Goal: Information Seeking & Learning: Learn about a topic

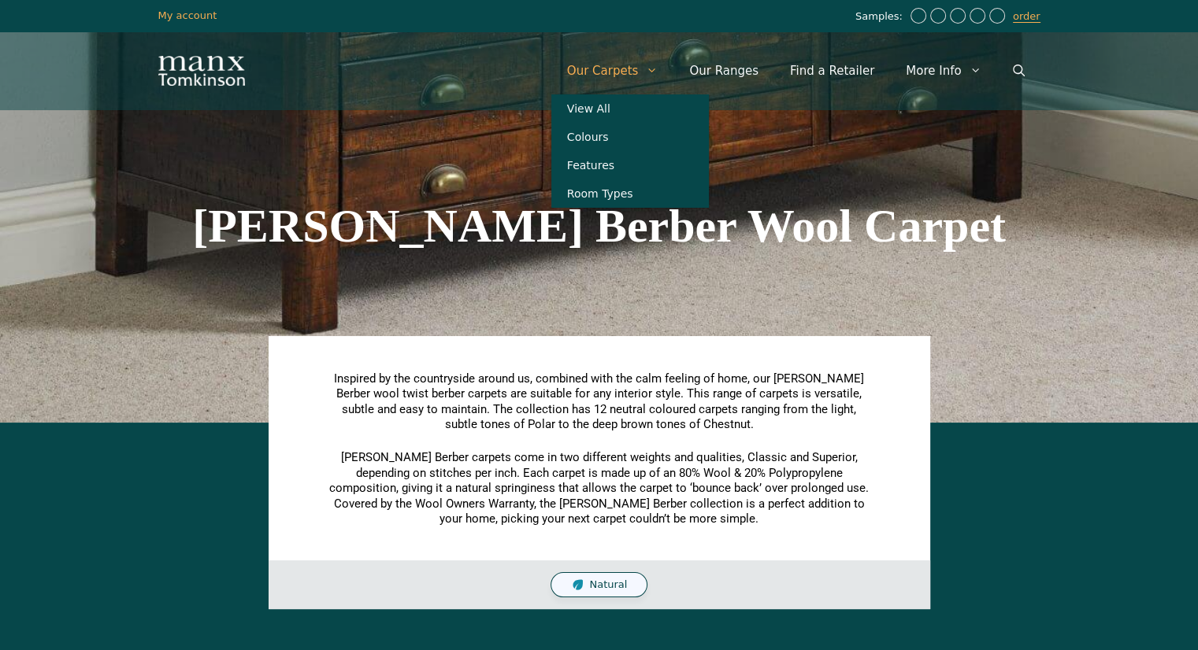
click at [647, 77] on link "Our Carpets" at bounding box center [612, 70] width 123 height 47
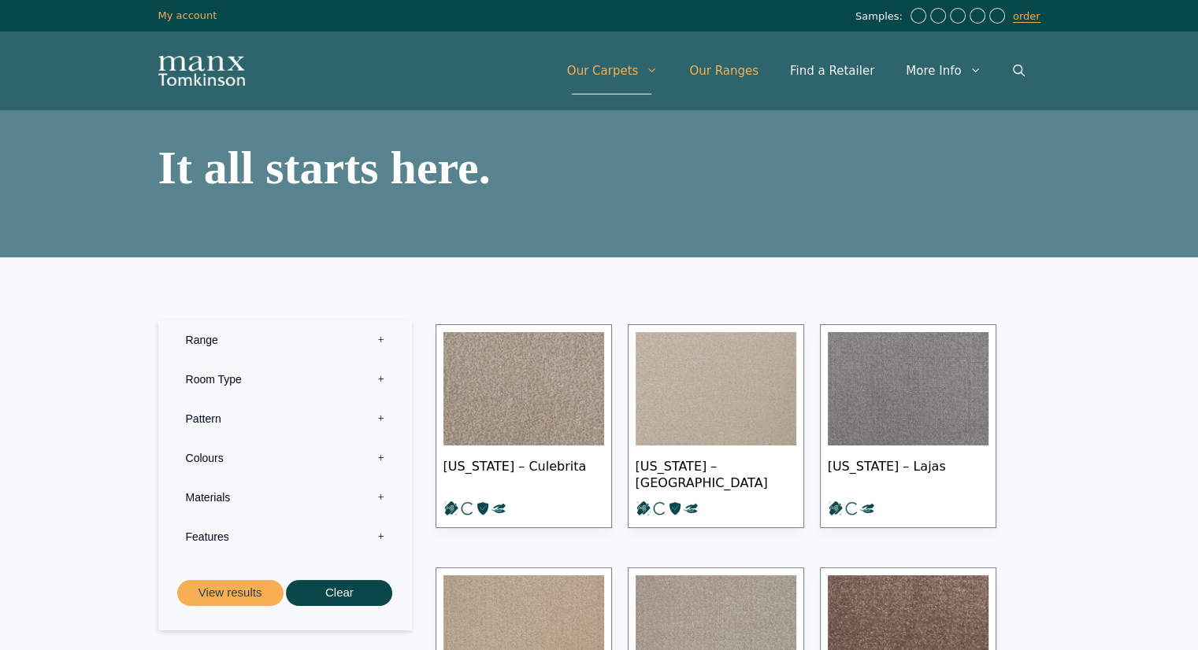
click at [732, 77] on link "Our Ranges" at bounding box center [723, 70] width 101 height 47
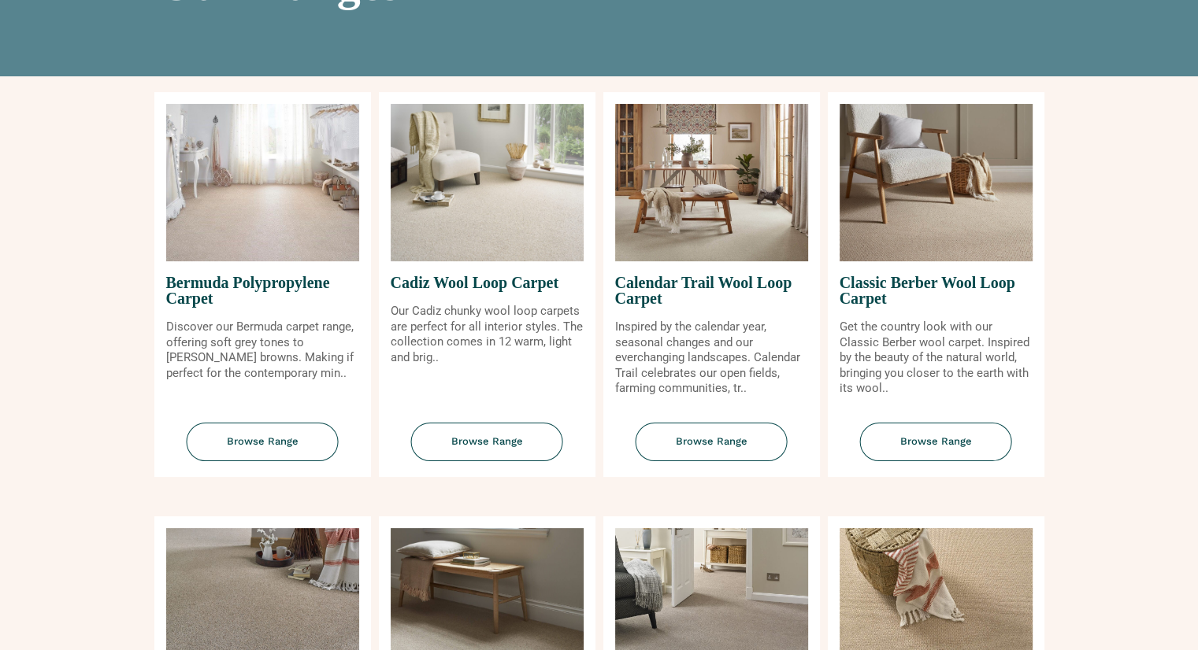
scroll to position [186, 0]
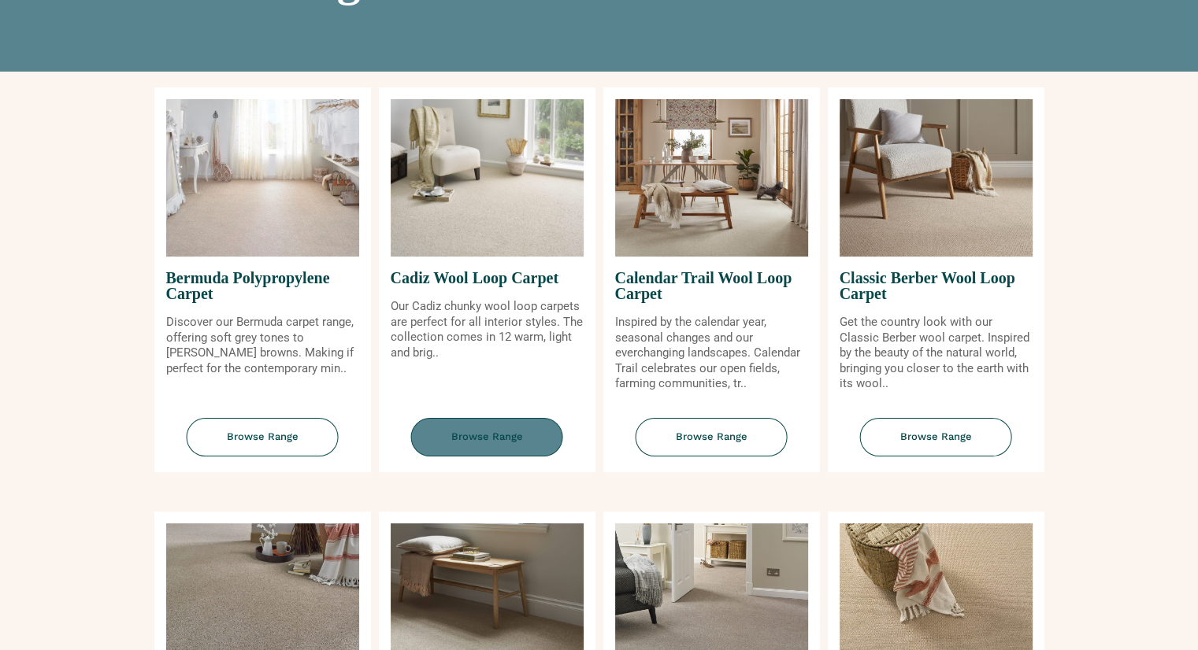
click at [476, 433] on span "Browse Range" at bounding box center [487, 437] width 152 height 39
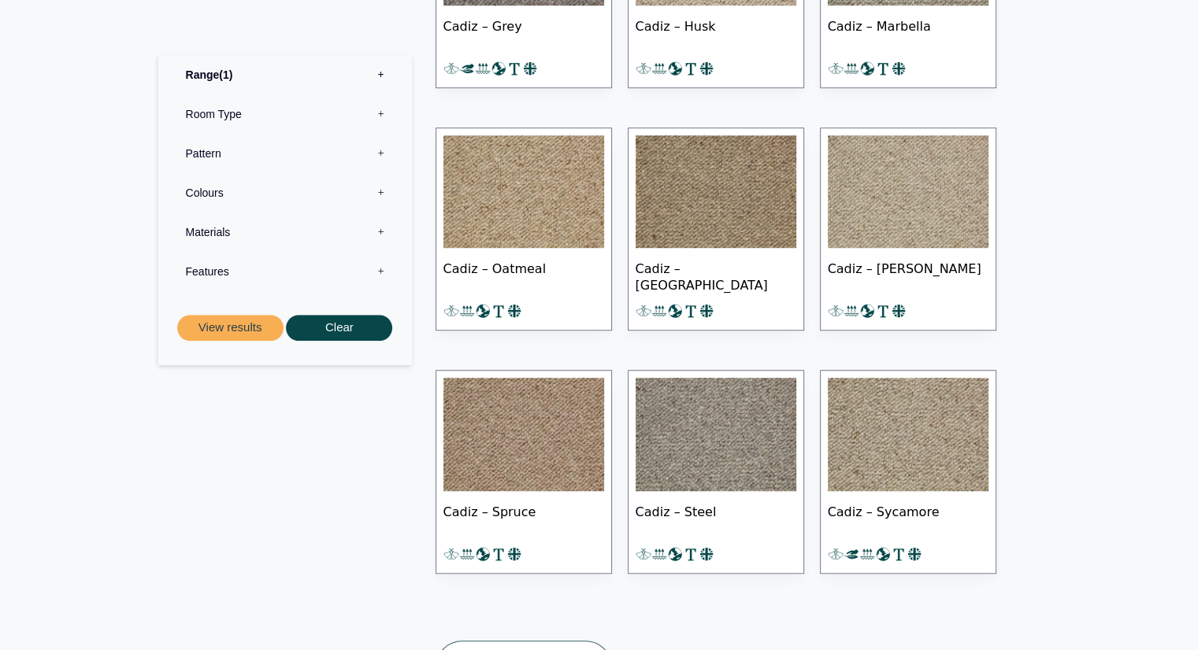
scroll to position [1133, 0]
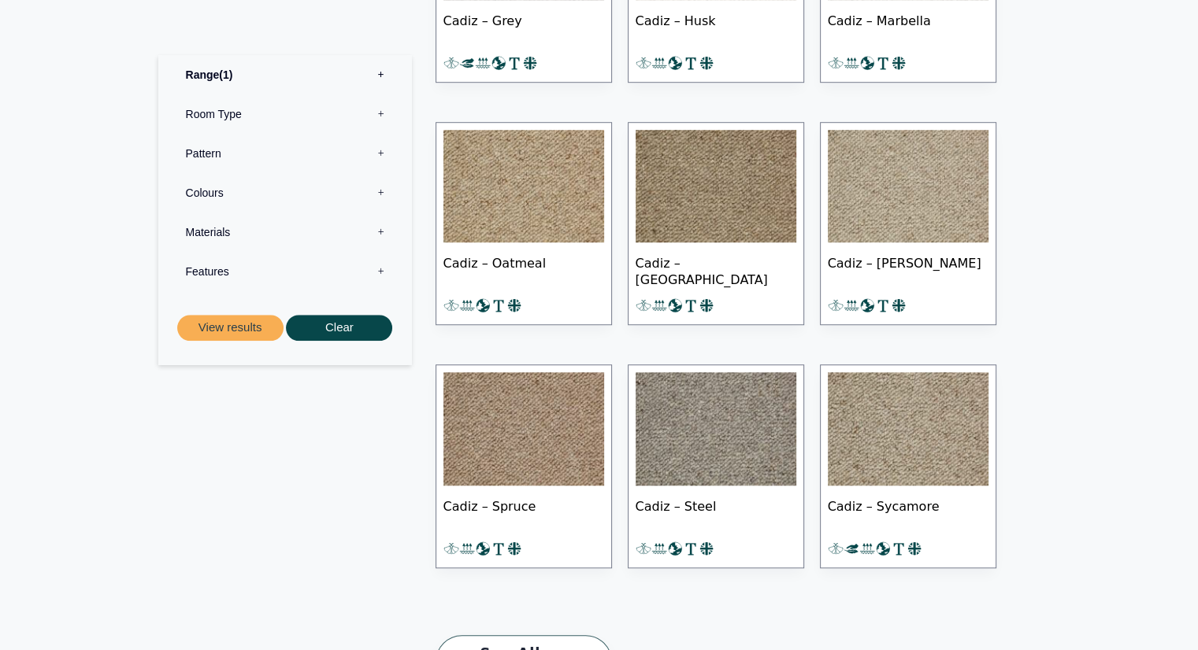
click at [699, 217] on img at bounding box center [716, 186] width 161 height 113
